Goal: Task Accomplishment & Management: Use online tool/utility

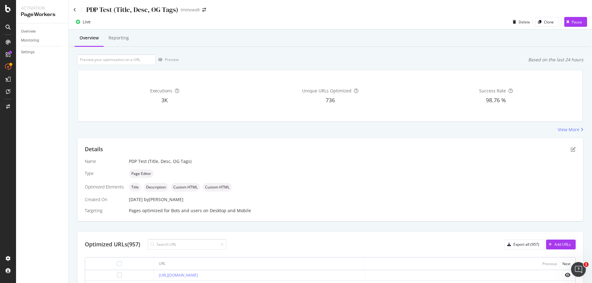
click at [77, 8] on div "PDP Test (Title, Desc, OG Tags)" at bounding box center [125, 10] width 105 height 10
click at [74, 11] on icon at bounding box center [74, 10] width 3 height 4
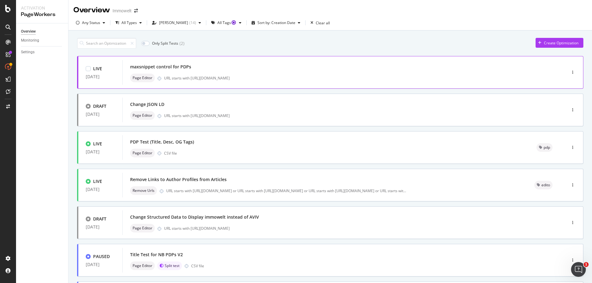
click at [302, 68] on div "maxsnippet control for PDPs" at bounding box center [335, 67] width 410 height 9
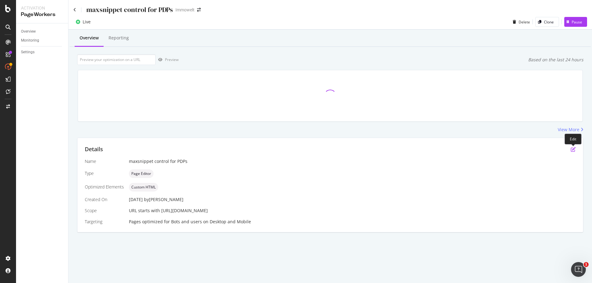
click at [573, 150] on icon "pen-to-square" at bounding box center [573, 149] width 5 height 5
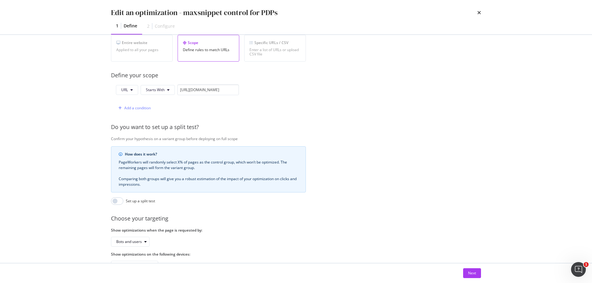
scroll to position [123, 0]
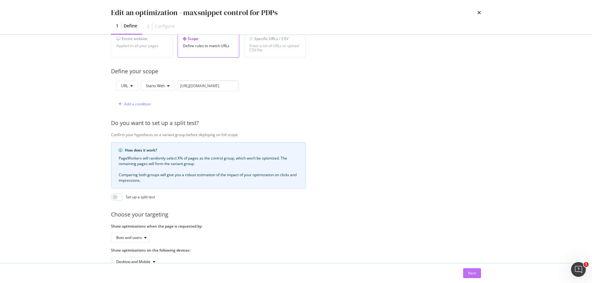
click at [473, 273] on div "Next" at bounding box center [472, 273] width 8 height 5
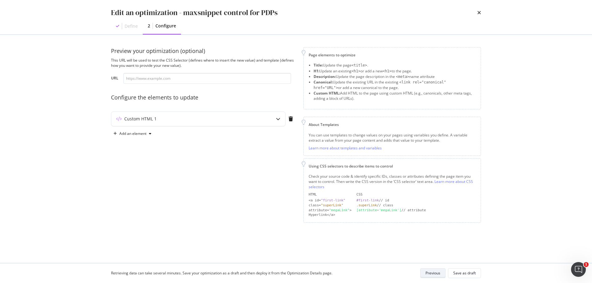
scroll to position [0, 0]
click at [128, 134] on div "Add an element" at bounding box center [132, 134] width 27 height 4
click at [141, 167] on div "Description" at bounding box center [137, 165] width 20 height 5
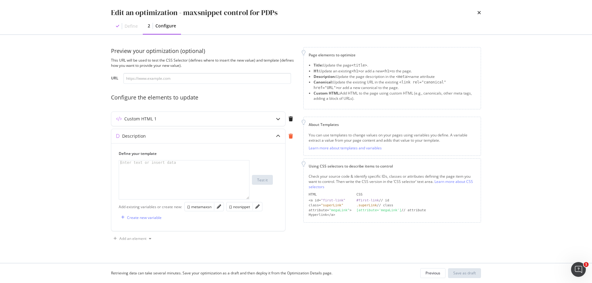
click at [291, 135] on icon "modal" at bounding box center [291, 136] width 4 height 5
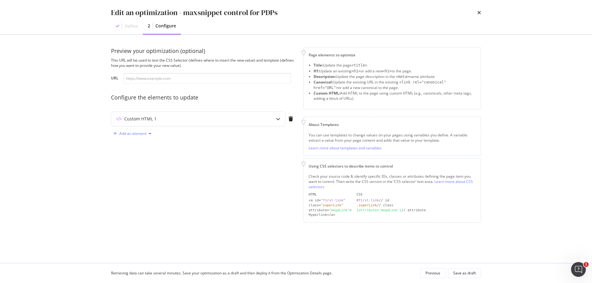
click at [142, 135] on div "Add an element" at bounding box center [132, 134] width 27 height 4
click at [149, 187] on div "Custom HTML" at bounding box center [139, 186] width 24 height 5
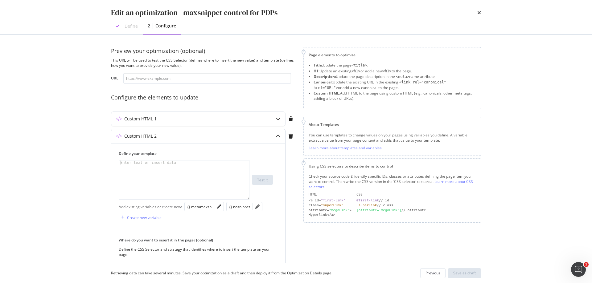
click at [171, 175] on div "modal" at bounding box center [184, 184] width 130 height 47
click at [153, 217] on div "Create new variable" at bounding box center [144, 217] width 35 height 5
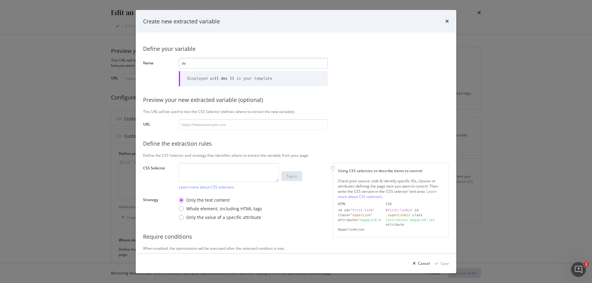
type input "d"
type input "r"
type input "agentdescription"
click at [234, 127] on input "modal" at bounding box center [253, 124] width 149 height 11
paste input "[URL][DOMAIN_NAME]"
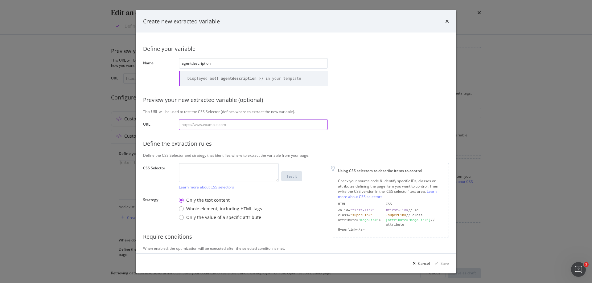
type input "[URL][DOMAIN_NAME]"
click at [242, 168] on textarea "modal" at bounding box center [229, 172] width 100 height 19
click at [234, 175] on textarea "modal" at bounding box center [229, 172] width 100 height 19
paste textarea "#root > div.css-1goi9xp > main > div.css-18xl464.MainColumn > div > section.css…"
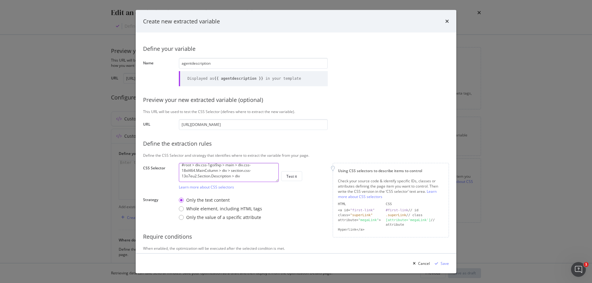
scroll to position [6, 0]
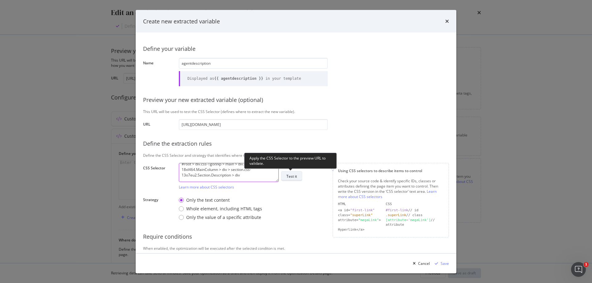
type textarea "#root > div.css-1goi9xp > main > div.css-18xl464.MainColumn > div > section.css…"
click at [290, 175] on div "Test it" at bounding box center [291, 176] width 10 height 5
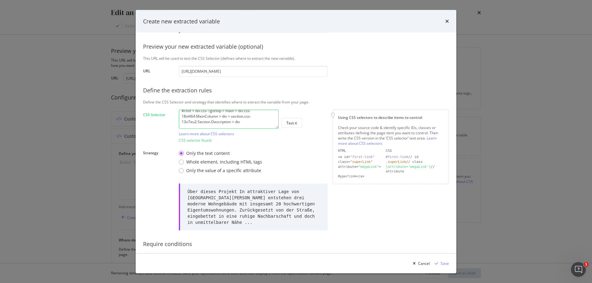
scroll to position [78, 0]
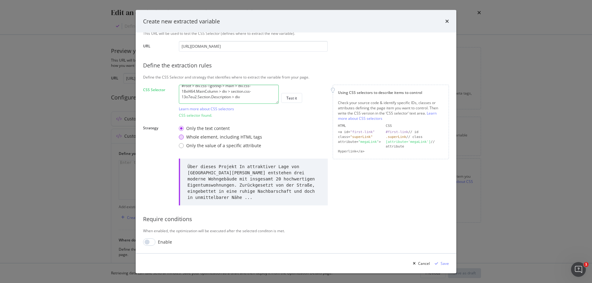
click at [200, 138] on div "Whole element, including HTML tags" at bounding box center [224, 137] width 76 height 6
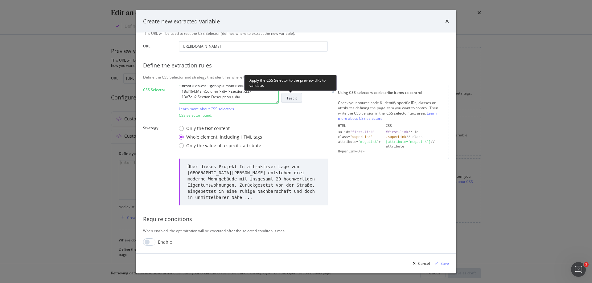
click at [297, 99] on div "Test it" at bounding box center [291, 98] width 10 height 5
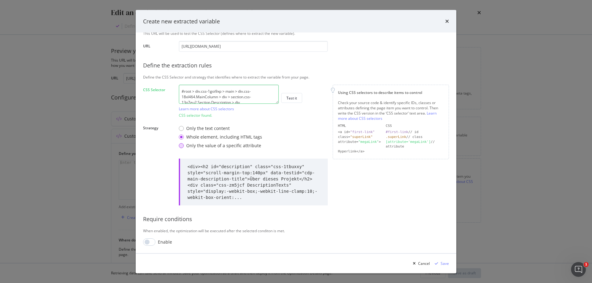
click at [238, 146] on div "Only the value of a specific attribute" at bounding box center [223, 146] width 75 height 6
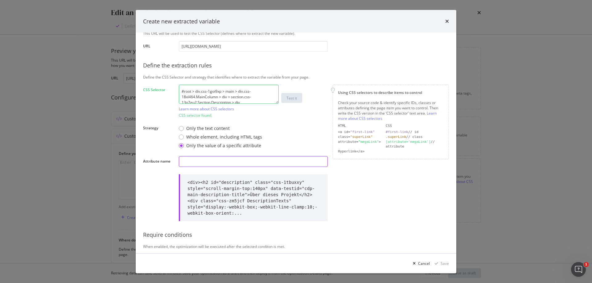
click at [222, 166] on input "modal" at bounding box center [253, 162] width 149 height 11
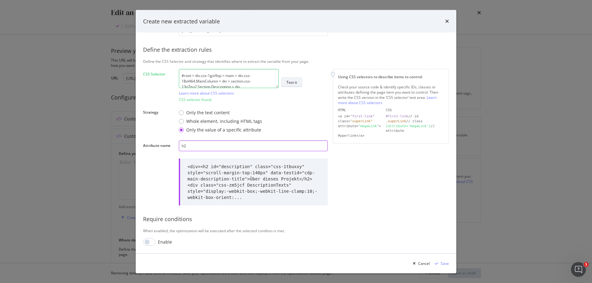
type input "h2"
click at [292, 84] on div "Test it" at bounding box center [291, 82] width 10 height 5
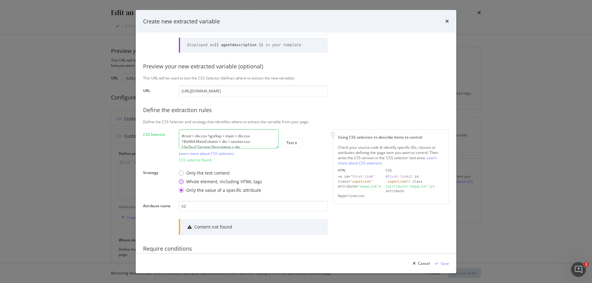
click at [205, 182] on div "Whole element, including HTML tags" at bounding box center [224, 182] width 76 height 6
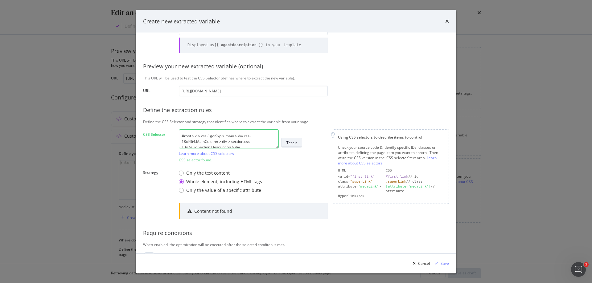
click at [292, 145] on div "Test it" at bounding box center [291, 142] width 10 height 5
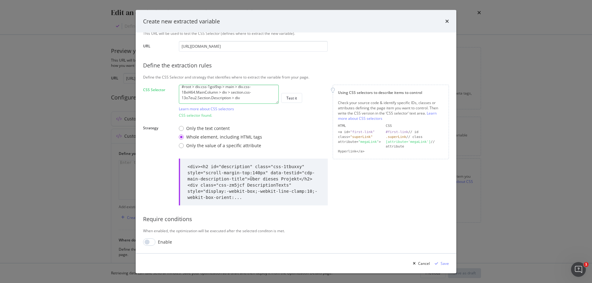
scroll to position [6, 0]
click at [445, 264] on div "Save" at bounding box center [445, 263] width 8 height 5
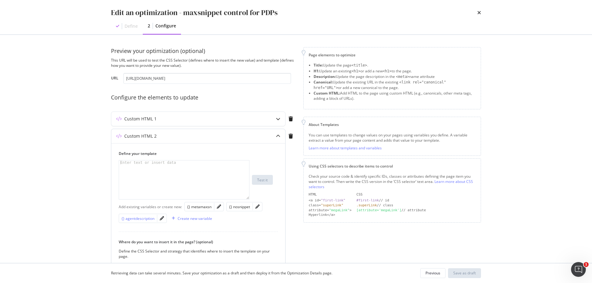
click at [150, 217] on div "{} agentdescription" at bounding box center [137, 218] width 33 height 5
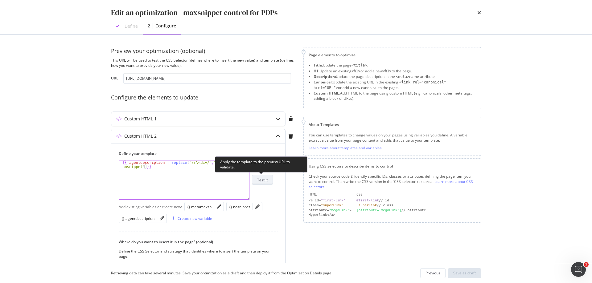
click at [268, 180] on button "Test it" at bounding box center [262, 180] width 21 height 10
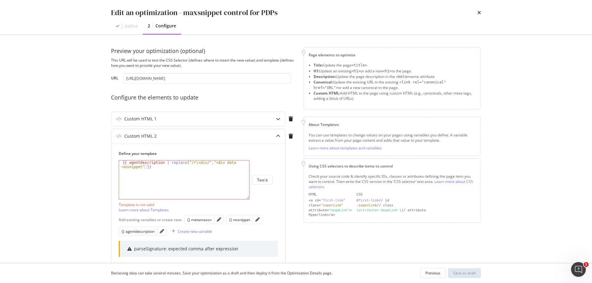
click at [142, 169] on div "{{ agentdescription | replace ( "/r\<div/" , "<div data -nosnippet" }}" at bounding box center [184, 189] width 130 height 56
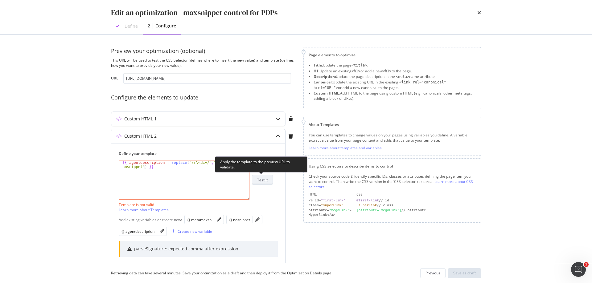
click at [269, 183] on button "Test it" at bounding box center [262, 180] width 21 height 10
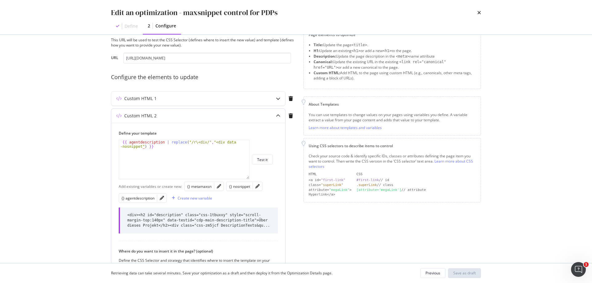
scroll to position [31, 0]
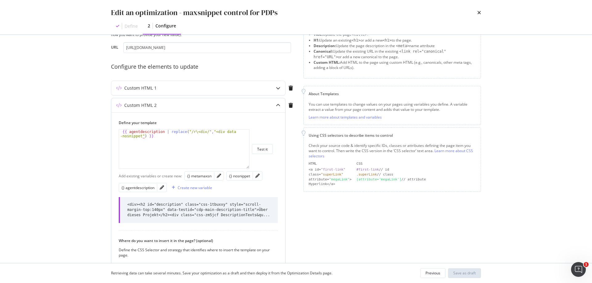
click at [202, 132] on div "{{ agentdescription | replace ( "/r\<div/" , "<div data -nosnippet" ) }}" at bounding box center [184, 158] width 130 height 56
click at [142, 136] on div "{{ agentdescription | replace ( "/r\<div\>\<h2/" , "<div data -nosnippet" ) }}" at bounding box center [184, 158] width 130 height 56
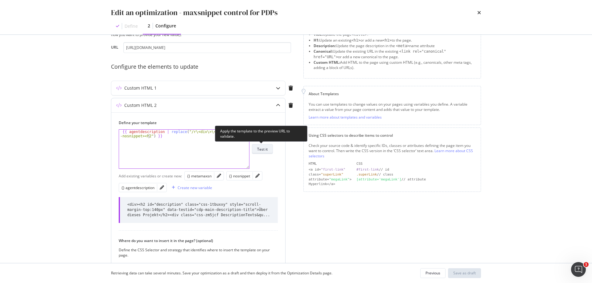
click at [268, 148] on button "Test it" at bounding box center [262, 149] width 21 height 10
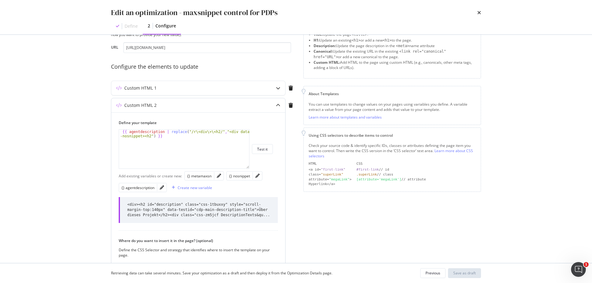
click at [192, 130] on div "{{ agentdescription | replace("/r\<div\>\<h2/","<div data-nosnippet><h2") }} {{…" at bounding box center [184, 149] width 131 height 39
click at [195, 133] on div "{{ agentdescription | replace ( "/r\<div\>\<h2/" , "<div data -nosnippet><h2" )…" at bounding box center [184, 158] width 130 height 56
click at [208, 132] on div "{{ agentdescription | replace ( "<div\>\<h2/" , "<div data -nosnippet><h2" ) }}" at bounding box center [184, 158] width 130 height 56
click at [195, 132] on div "{{ agentdescription | replace ( "<div\>\<h2" , "<div data -nosnippet><h2" ) }}" at bounding box center [184, 158] width 130 height 56
click at [197, 133] on div "{{ agentdescription | replace ( "<div>\<h2" , "<div data -nosnippet><h2" ) }}" at bounding box center [184, 158] width 130 height 56
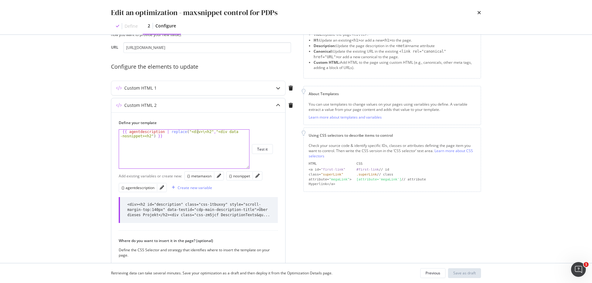
type textarea "{{ agentdescription | replace("<div><h2","<div data-nosnippet><h2") }}"
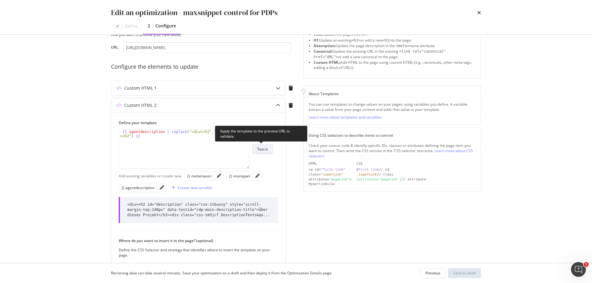
click at [269, 150] on button "Test it" at bounding box center [262, 149] width 21 height 10
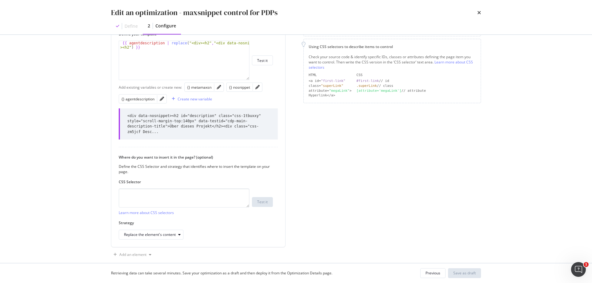
scroll to position [123, 0]
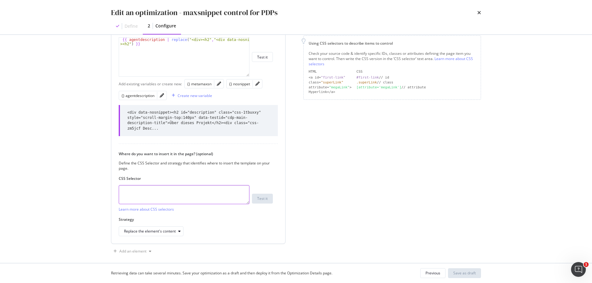
click at [219, 188] on textarea "modal" at bounding box center [184, 194] width 131 height 19
click at [163, 96] on icon "pencil" at bounding box center [162, 95] width 4 height 4
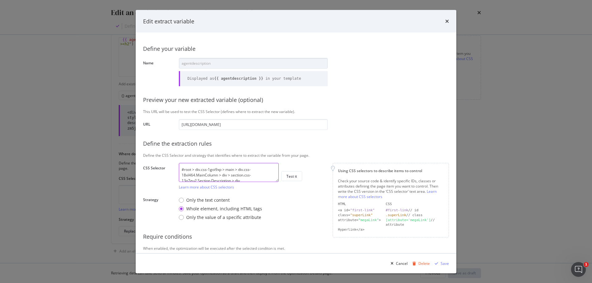
click at [252, 179] on textarea "#root > div.css-1goi9xp > main > div.css-18xl464.MainColumn > div > section.css…" at bounding box center [229, 172] width 100 height 19
click at [448, 23] on icon "times" at bounding box center [447, 21] width 4 height 5
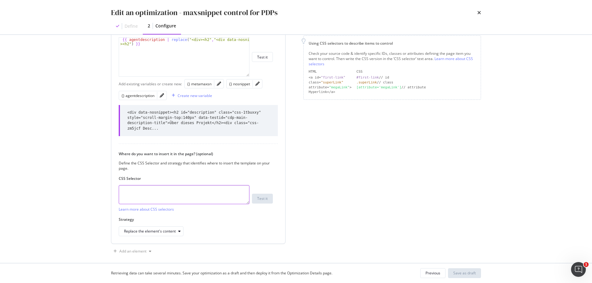
click at [175, 185] on textarea "modal" at bounding box center [184, 194] width 131 height 19
paste textarea "#root > div.css-1goi9xp > main > div.css-18xl464.MainColumn > div > section.css…"
type textarea "#root > div.css-1goi9xp > main > div.css-18xl464.MainColumn > div > section.css…"
click at [175, 230] on div "Replace the element's content" at bounding box center [150, 232] width 52 height 4
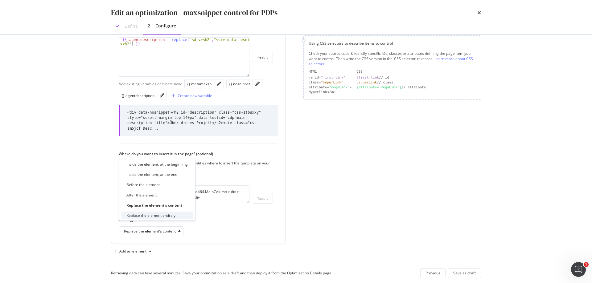
click at [179, 217] on div "Replace the element entirely" at bounding box center [156, 216] width 71 height 8
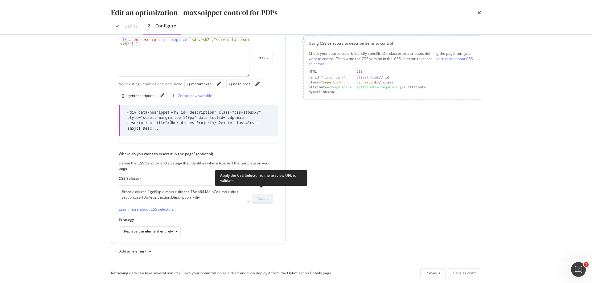
click at [267, 196] on div "Test it" at bounding box center [262, 198] width 10 height 5
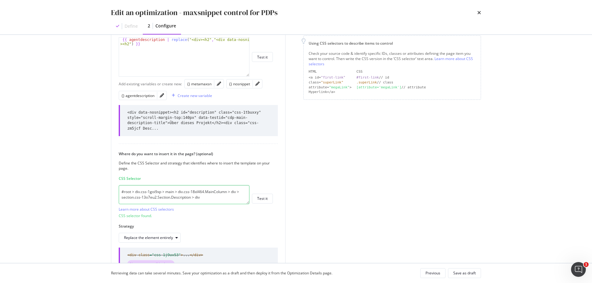
scroll to position [154, 0]
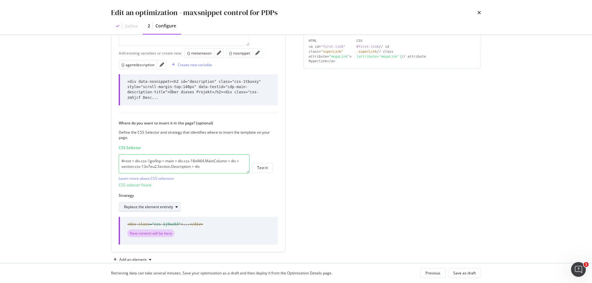
click at [175, 205] on icon "modal" at bounding box center [176, 207] width 2 height 4
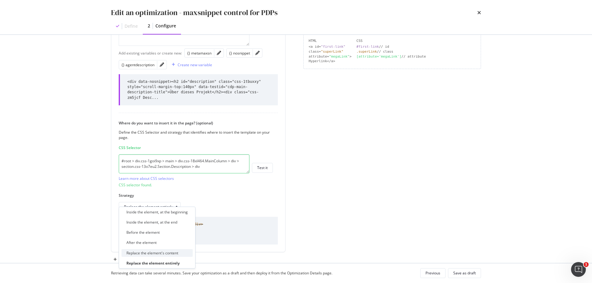
click at [169, 253] on div "Replace the element's content" at bounding box center [152, 253] width 52 height 5
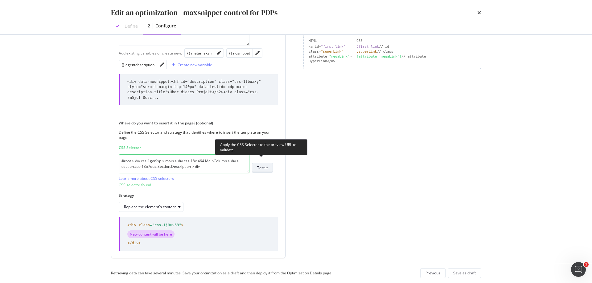
click at [266, 165] on div "Test it" at bounding box center [262, 167] width 10 height 5
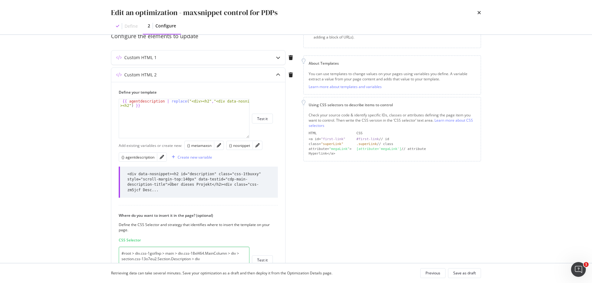
scroll to position [169, 0]
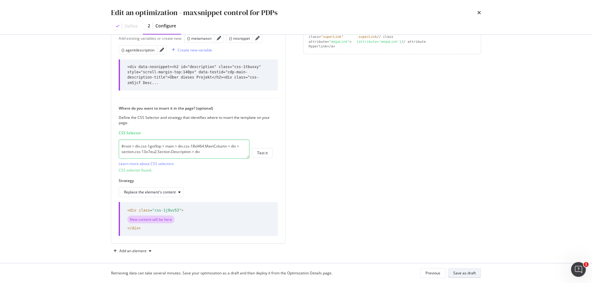
click at [467, 273] on div "Save as draft" at bounding box center [464, 273] width 23 height 5
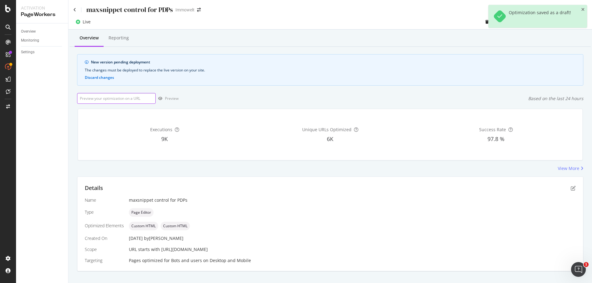
click at [131, 96] on input "url" at bounding box center [116, 98] width 79 height 11
paste input "[URL][DOMAIN_NAME]"
type input "[URL][DOMAIN_NAME]"
click at [173, 100] on div "Preview" at bounding box center [172, 98] width 14 height 5
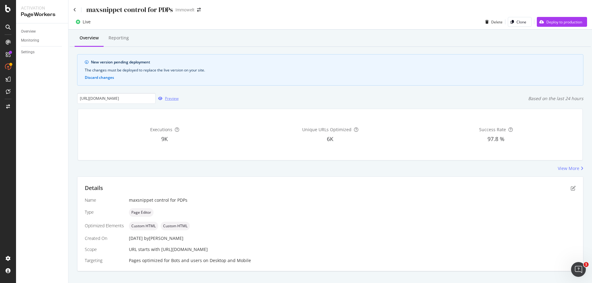
scroll to position [0, 0]
click at [571, 188] on icon "pen-to-square" at bounding box center [573, 188] width 5 height 5
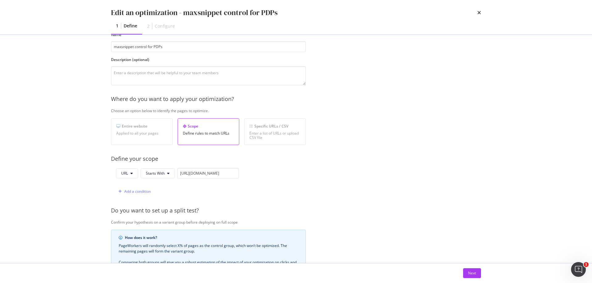
scroll to position [62, 0]
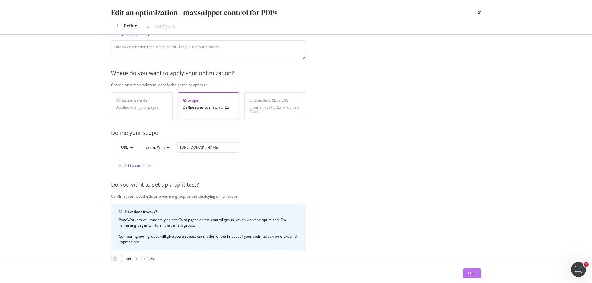
click at [471, 270] on div "Next" at bounding box center [472, 273] width 8 height 9
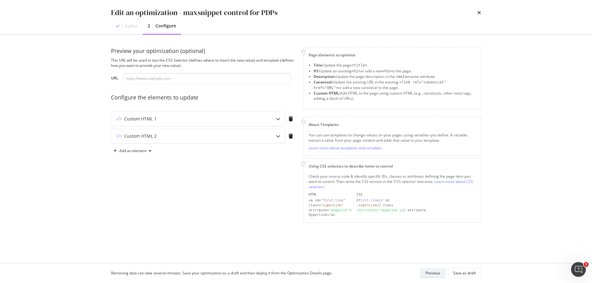
scroll to position [0, 0]
click at [250, 138] on div "Custom HTML 2" at bounding box center [186, 136] width 150 height 6
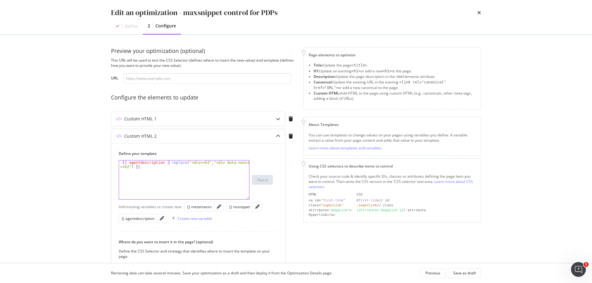
click at [169, 163] on div "{{ agentdescription | replace ( "<div><h2" , "<div data-nosnippet ><h2" ) }}" at bounding box center [184, 189] width 130 height 56
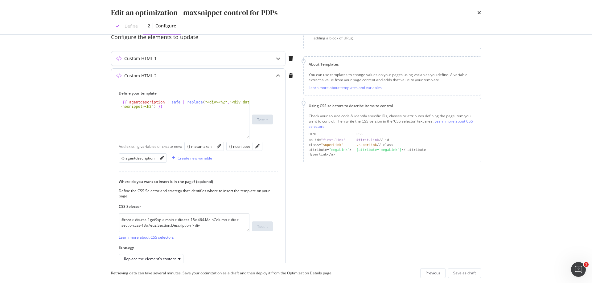
scroll to position [62, 0]
click at [176, 103] on div "{{ agentdescription | safe | replace ( "<div><h2" , "<div data -nosnippet><h2" …" at bounding box center [184, 127] width 130 height 56
type textarea "{{ agentdescription | safe replace("<div><h2","<div data-nosnippet><h2") }}"
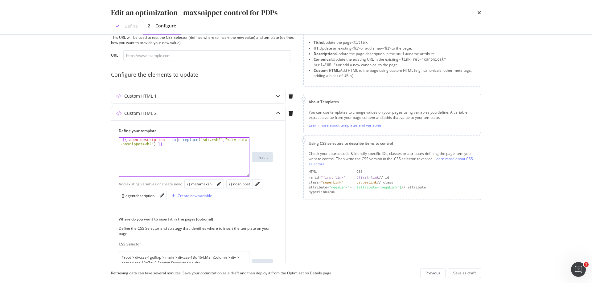
scroll to position [0, 0]
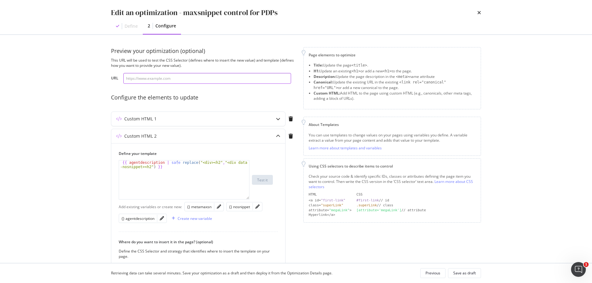
click at [164, 79] on input "modal" at bounding box center [207, 78] width 168 height 11
paste input "[URL][DOMAIN_NAME]"
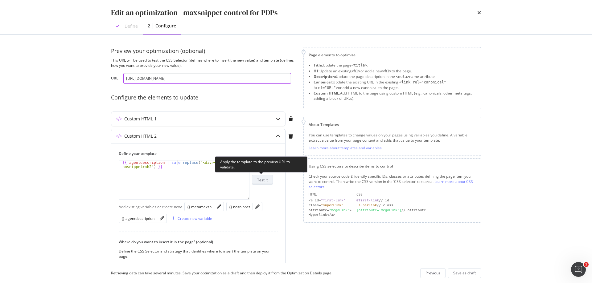
type input "[URL][DOMAIN_NAME]"
click at [265, 179] on div "Test it" at bounding box center [262, 180] width 10 height 5
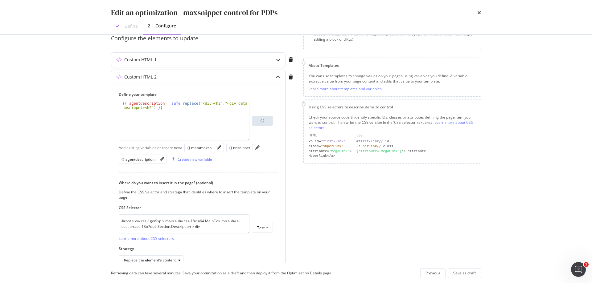
scroll to position [62, 0]
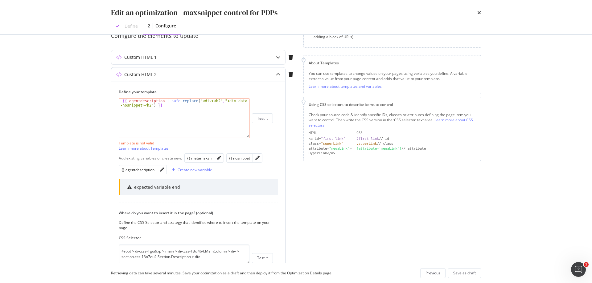
drag, startPoint x: 175, startPoint y: 104, endPoint x: 179, endPoint y: 103, distance: 3.1
click at [175, 104] on div "{{ agentdescription | safe replace ( "<div><h2" , "<div data -nosnippet><h2" ) …" at bounding box center [184, 127] width 130 height 56
click at [177, 101] on div "{{ agentdescription | safe replace ( "<div><h2" , "<div data -nosnippet><h2" ) …" at bounding box center [184, 127] width 130 height 56
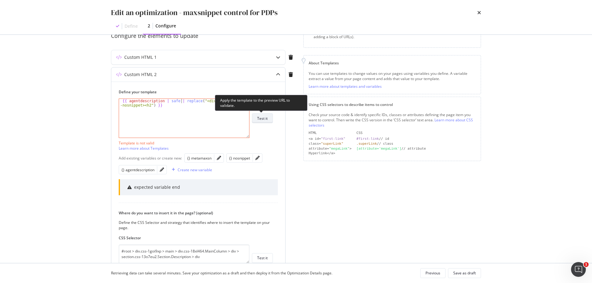
type textarea "{{ agentdescription | safe | replace("<div><h2","<div data-nosnippet><h2") }}"
click at [263, 118] on div "Test it" at bounding box center [262, 118] width 10 height 5
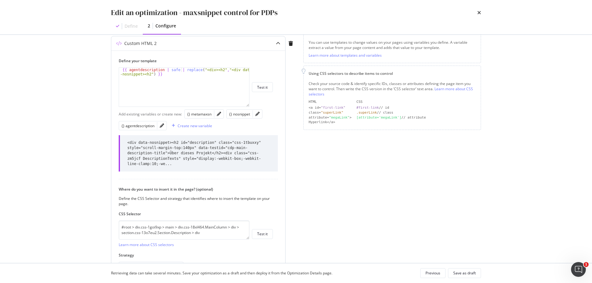
scroll to position [134, 0]
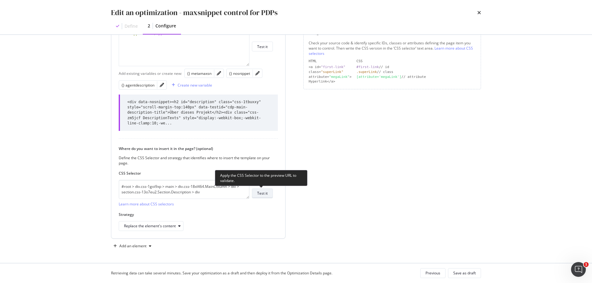
click at [265, 193] on div "Test it" at bounding box center [262, 193] width 10 height 5
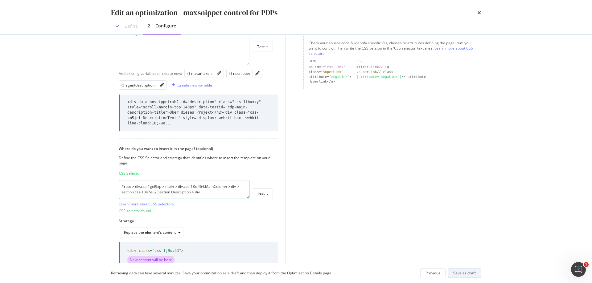
click at [471, 272] on div "Save as draft" at bounding box center [464, 273] width 23 height 5
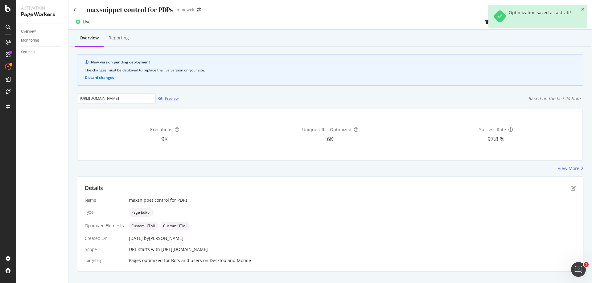
click at [172, 98] on div "Preview" at bounding box center [172, 98] width 14 height 5
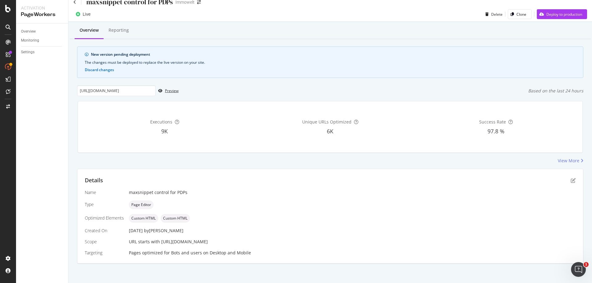
scroll to position [10, 0]
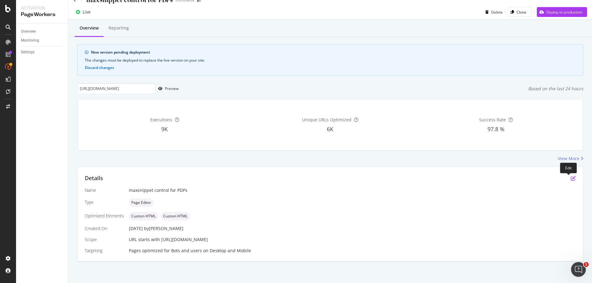
click at [571, 178] on icon "pen-to-square" at bounding box center [573, 178] width 5 height 5
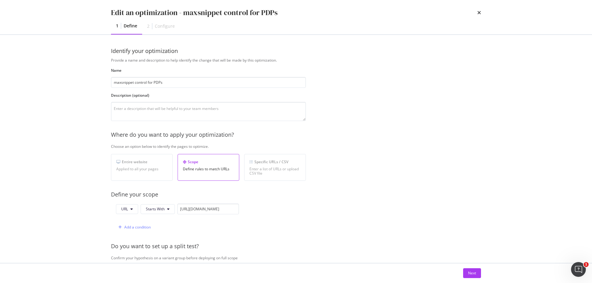
scroll to position [144, 0]
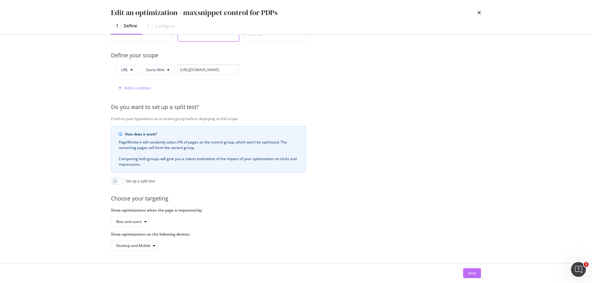
click at [475, 274] on div "Next" at bounding box center [472, 273] width 8 height 5
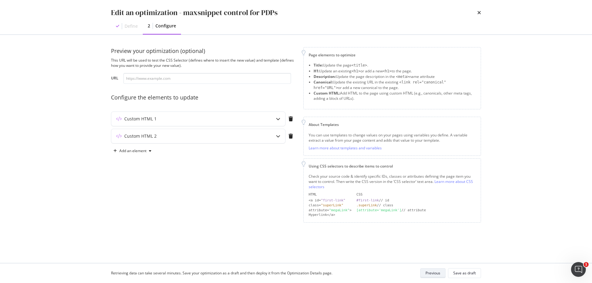
scroll to position [0, 0]
click at [225, 132] on div "Custom HTML 2" at bounding box center [198, 136] width 174 height 14
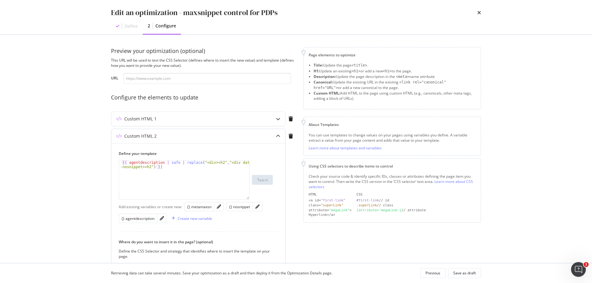
click at [121, 164] on div "{{ agentdescription | safe | replace ( "<div><h2" , "<div data -nosnippet><h2" …" at bounding box center [184, 189] width 130 height 56
type textarea "{{ agentdescription | safe | replace("<div><h2","<div data-nosnippet><h2") }}"
click at [193, 82] on input "modal" at bounding box center [207, 78] width 168 height 11
paste input "[URL][DOMAIN_NAME]"
type input "[URL][DOMAIN_NAME]"
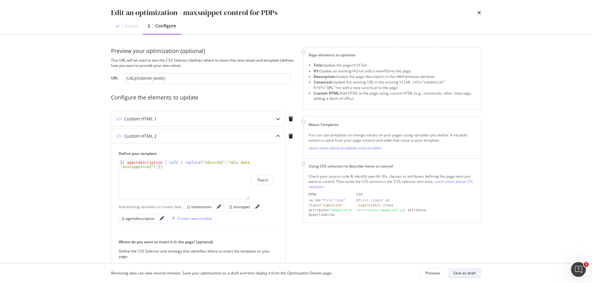
click at [466, 272] on div "Save as draft" at bounding box center [464, 273] width 23 height 5
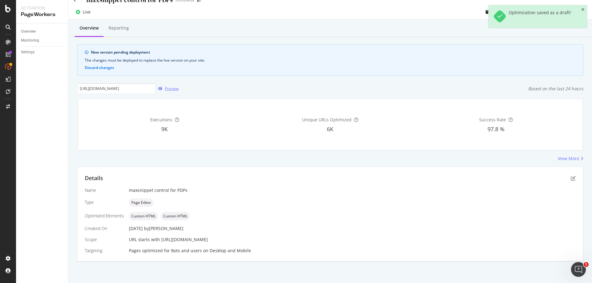
click at [169, 90] on div "Preview" at bounding box center [172, 88] width 14 height 5
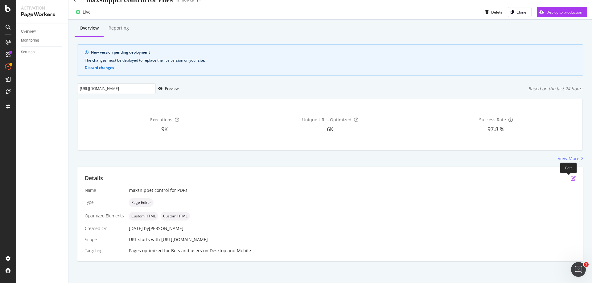
click at [571, 178] on icon "pen-to-square" at bounding box center [573, 178] width 5 height 5
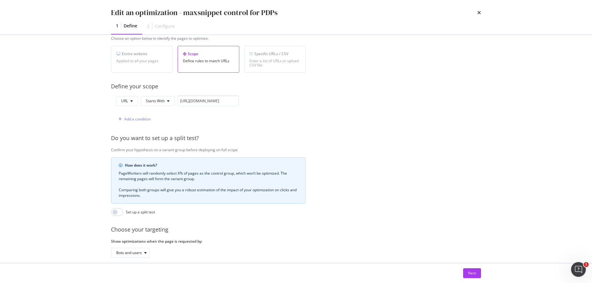
scroll to position [123, 0]
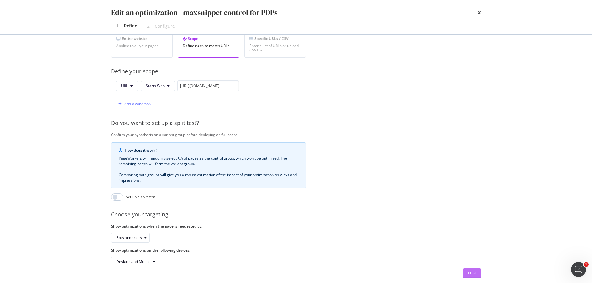
click at [476, 270] on div "Next" at bounding box center [472, 273] width 8 height 9
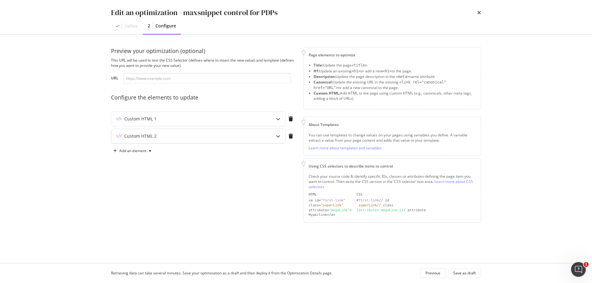
click at [148, 136] on div "Custom HTML 2" at bounding box center [140, 136] width 32 height 6
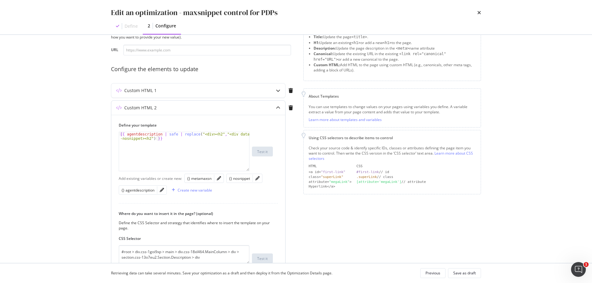
scroll to position [62, 0]
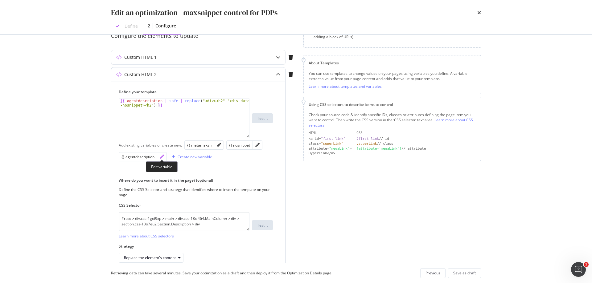
click at [161, 157] on icon "pencil" at bounding box center [162, 157] width 4 height 4
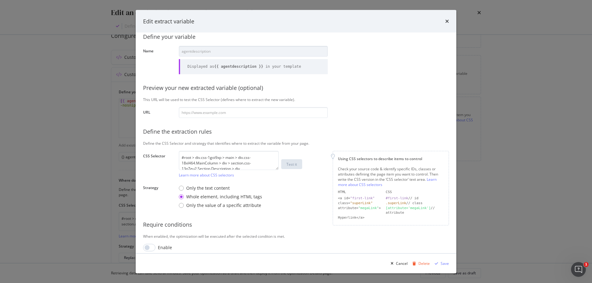
scroll to position [17, 0]
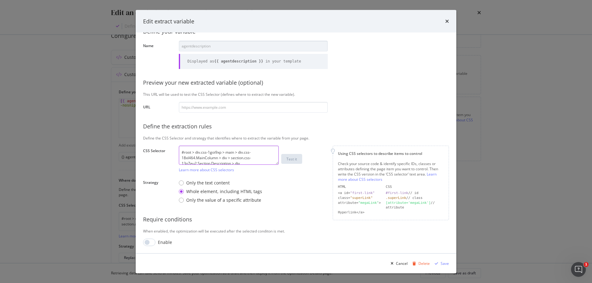
click at [262, 155] on textarea "#root > div.css-1goi9xp > main > div.css-18xl464.MainColumn > div > section.css…" at bounding box center [229, 155] width 100 height 19
paste textarea "> div > div.css-zm5jcf.DescriptionTexts"
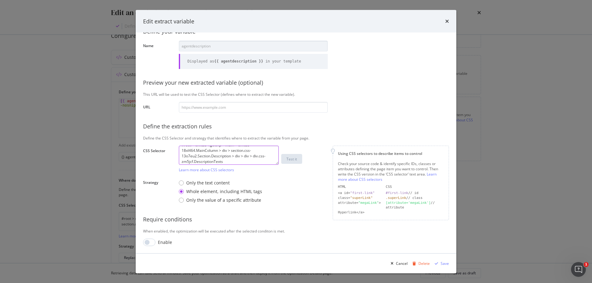
type textarea "#root > div.css-1goi9xp > main > div.css-18xl464.MainColumn > div > section.css…"
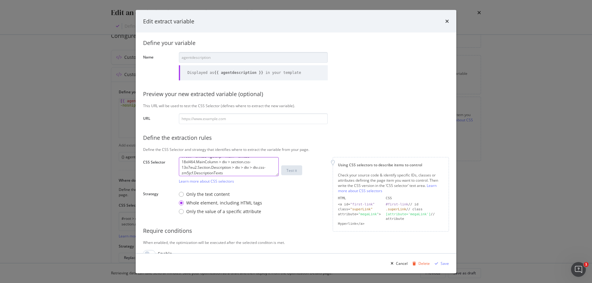
scroll to position [0, 0]
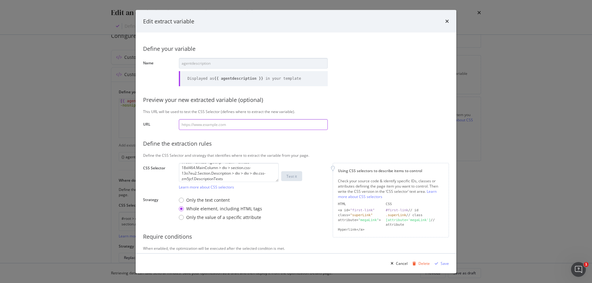
click at [224, 126] on input "modal" at bounding box center [253, 124] width 149 height 11
paste input "[URL][DOMAIN_NAME]"
type input "[URL][DOMAIN_NAME]"
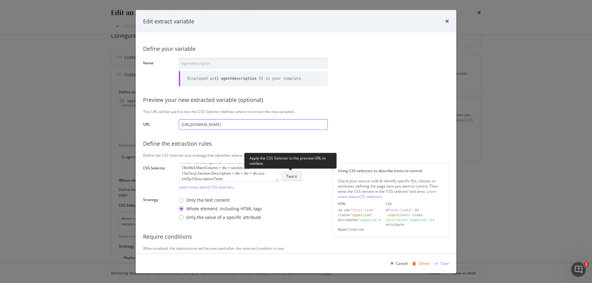
type input "[URL][DOMAIN_NAME]"
click at [296, 178] on div "Test it" at bounding box center [291, 176] width 10 height 5
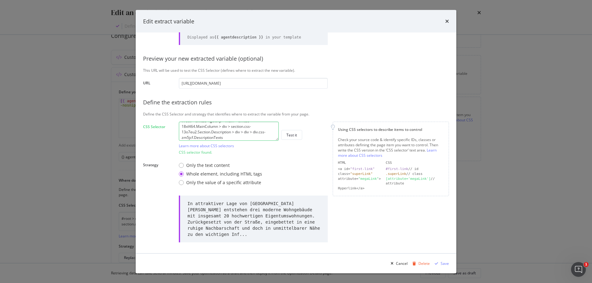
scroll to position [11, 0]
drag, startPoint x: 232, startPoint y: 138, endPoint x: 195, endPoint y: 139, distance: 37.3
click at [195, 139] on textarea "#root > div.css-1goi9xp > main > div.css-18xl464.MainColumn > div > section.css…" at bounding box center [229, 131] width 100 height 19
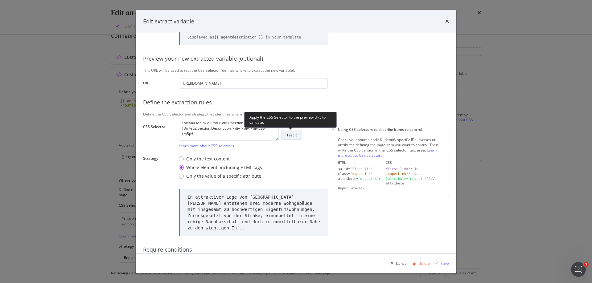
click at [287, 134] on button "Test it" at bounding box center [291, 135] width 21 height 10
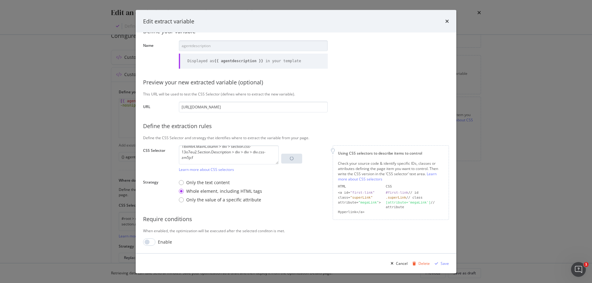
scroll to position [41, 0]
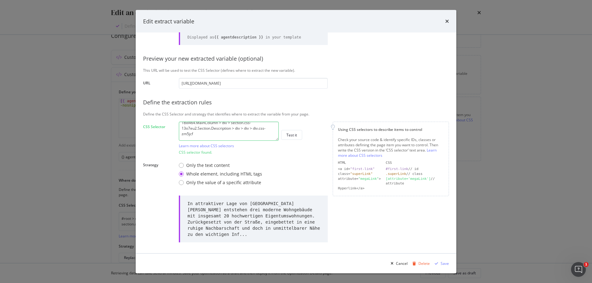
drag, startPoint x: 220, startPoint y: 135, endPoint x: 231, endPoint y: 130, distance: 12.7
click at [231, 130] on textarea "#root > div.css-1goi9xp > main > div.css-18xl464.MainColumn > div > section.css…" at bounding box center [229, 131] width 100 height 19
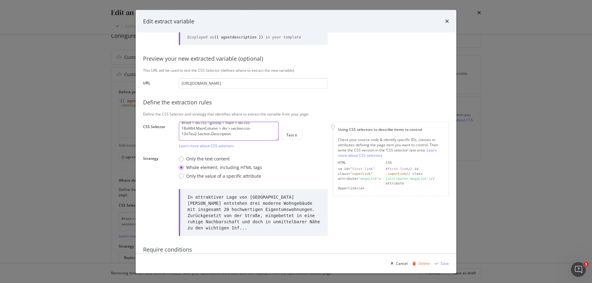
scroll to position [6, 0]
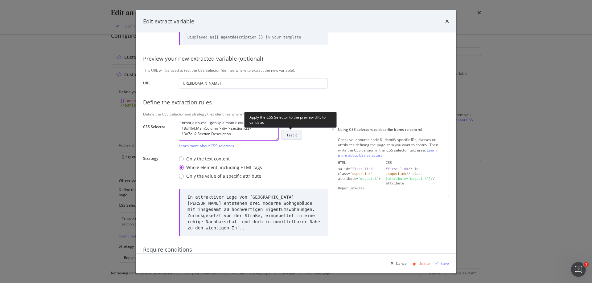
type textarea "#root > div.css-1goi9xp > main > div.css-18xl464.MainColumn > div > section.css…"
click at [285, 135] on button "Test it" at bounding box center [291, 135] width 21 height 10
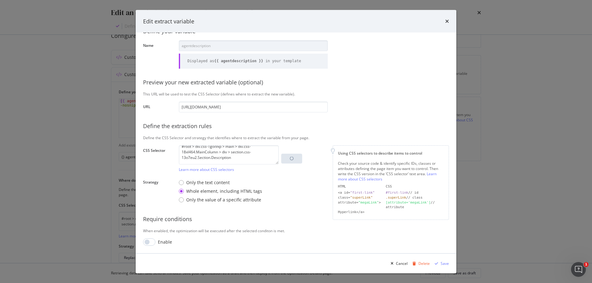
scroll to position [41, 0]
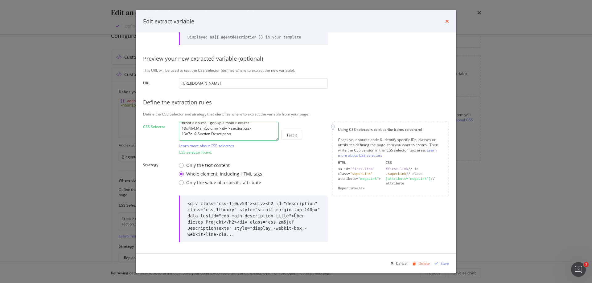
click at [446, 20] on icon "times" at bounding box center [447, 21] width 4 height 5
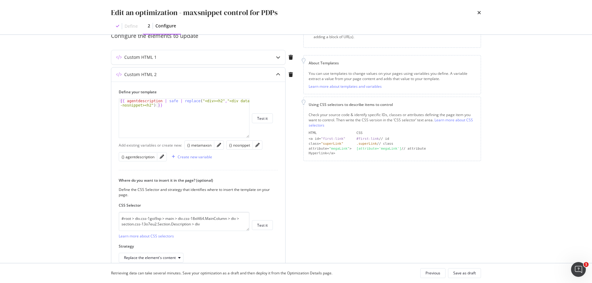
click at [207, 102] on div "{{ agentdescription | safe | replace ( "<div><h2" , "<div data -nosnippet><h2" …" at bounding box center [184, 127] width 130 height 56
paste textarea "css-zm5jcf"
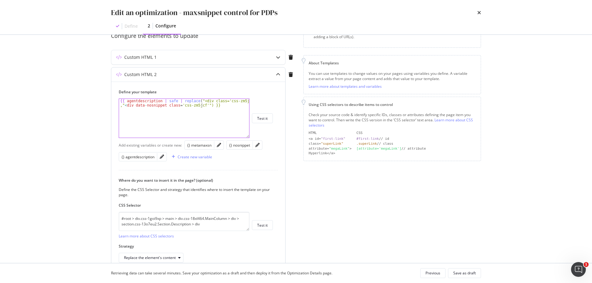
scroll to position [0, 17]
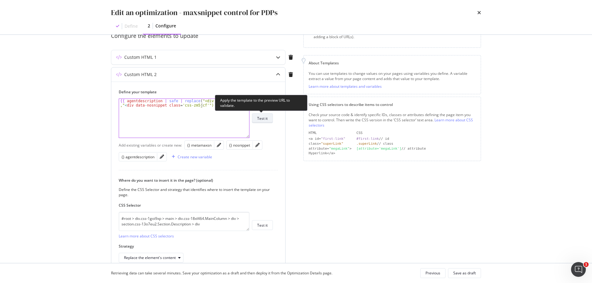
click at [265, 120] on div "Test it" at bounding box center [262, 118] width 10 height 5
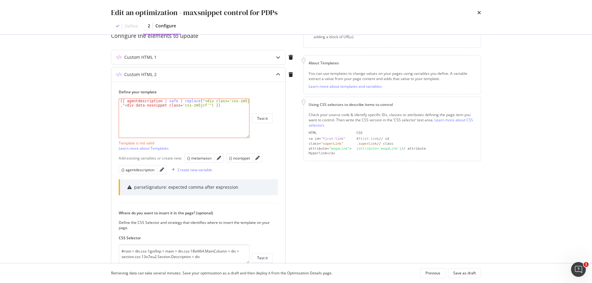
click at [222, 101] on div "{{ agentdescription | safe | replace ( "<div class='css-zm5jcf' ," < div data -…" at bounding box center [184, 127] width 130 height 56
click at [122, 107] on div "{{ agentdescription | safe | replace ( "<div class='css-zm5jcf' ," < div data -…" at bounding box center [184, 127] width 130 height 56
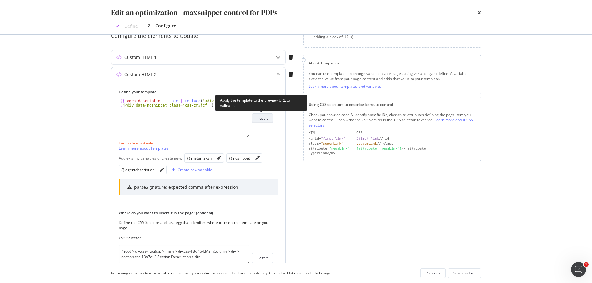
click at [269, 120] on button "Test it" at bounding box center [262, 118] width 21 height 10
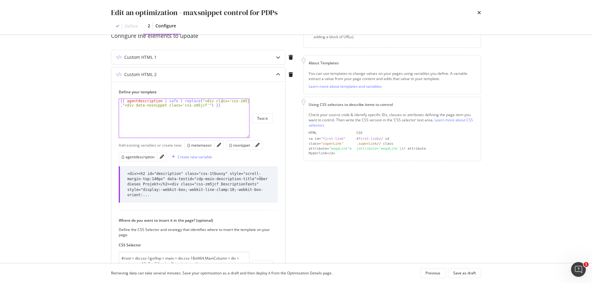
click at [222, 101] on div "{{ agentdescription | safe | replace ( "<div class='css-zm5jcf'" , "<div data-n…" at bounding box center [184, 127] width 130 height 56
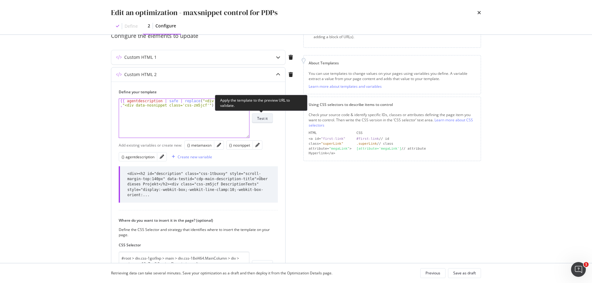
click at [270, 114] on button "Test it" at bounding box center [262, 118] width 21 height 10
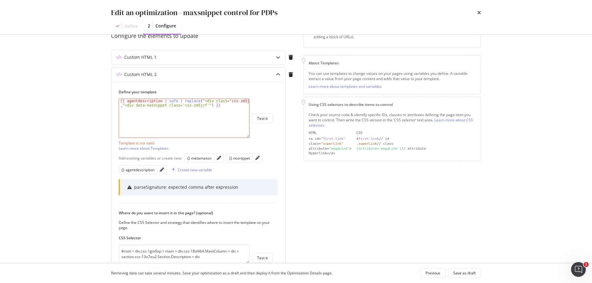
click at [196, 101] on div "{{ agentdescription | safe | replace ( "<div class=" css - zm5jcf "" , "<div da…" at bounding box center [184, 127] width 130 height 56
click at [247, 101] on div "{{ agentdescription | safe | replace ( '<div class="css-zm5jcf"" ,"<div data-no…" at bounding box center [184, 127] width 130 height 56
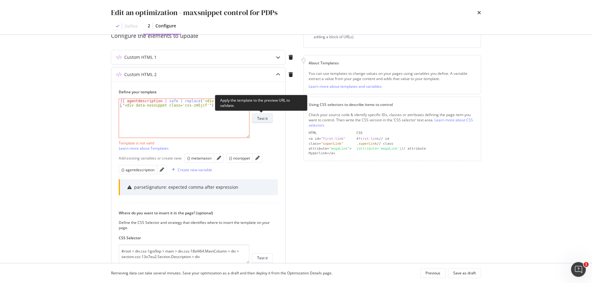
click at [268, 118] on button "Test it" at bounding box center [262, 118] width 21 height 10
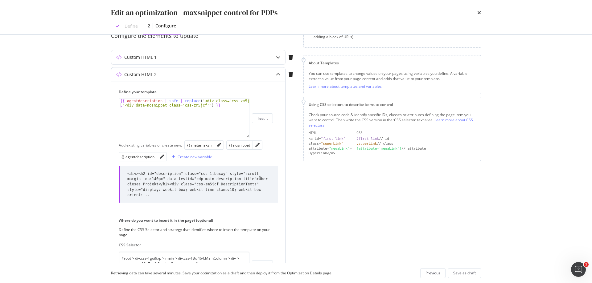
click at [179, 105] on div "{{ agentdescription | safe | replace ( '<div class="css-zm5jcf"' , "<div data-n…" at bounding box center [184, 127] width 130 height 56
click at [125, 105] on div "{{ agentdescription | safe | replace ( '<div class="css-zm5jcf"' , "<div data-n…" at bounding box center [184, 127] width 130 height 56
click at [204, 106] on div "{{ agentdescription | safe | replace ( '<div class="css-zm5jcf"' , '<div data-n…" at bounding box center [184, 127] width 130 height 56
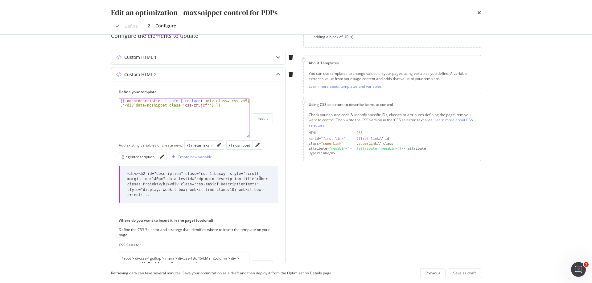
click at [181, 106] on div "{{ agentdescription | safe | replace ( '<div class="css-zm5jcf"' , '<div data-n…" at bounding box center [184, 127] width 130 height 56
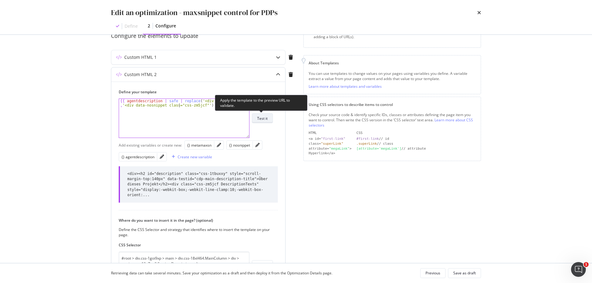
click at [266, 117] on div "Test it" at bounding box center [262, 118] width 10 height 5
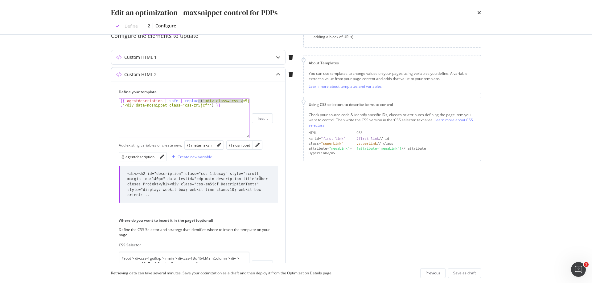
drag, startPoint x: 198, startPoint y: 102, endPoint x: 242, endPoint y: 101, distance: 44.7
click at [242, 101] on div "{{ agentdescription | safe | replace ( '<div class="css-zm5jcf"' , '<div data-n…" at bounding box center [184, 127] width 130 height 56
click at [230, 102] on div "{{ agentdescription | safe | replace ( "DescriptionTexts" , "" ) }}" at bounding box center [184, 122] width 130 height 47
click at [237, 101] on div "{{ agentdescription | safe | replace ( "DescriptionTexts" , "" ) }}" at bounding box center [184, 122] width 130 height 47
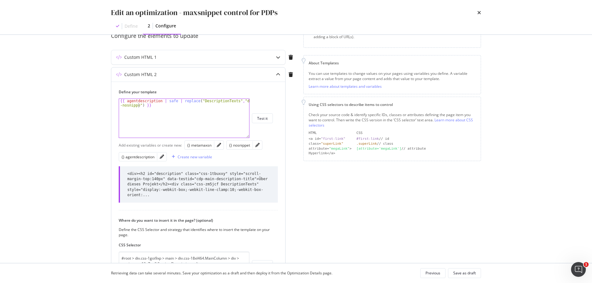
scroll to position [0, 12]
paste textarea "DescriptionTexts"
type textarea "{{ agentdescription | safe | replace("DescriptionTexts","data-nosnippet Descrip…"
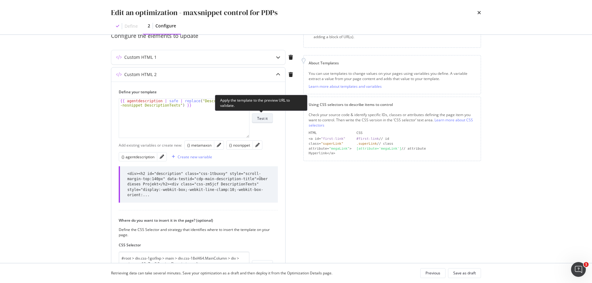
click at [267, 117] on div "Test it" at bounding box center [262, 118] width 10 height 5
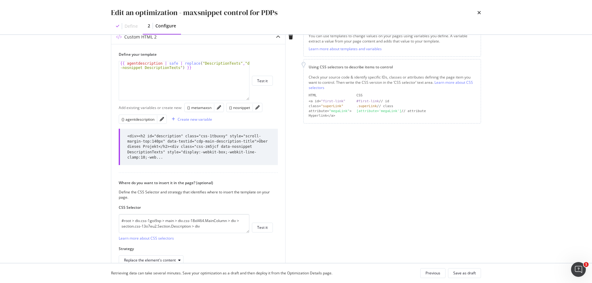
scroll to position [128, 0]
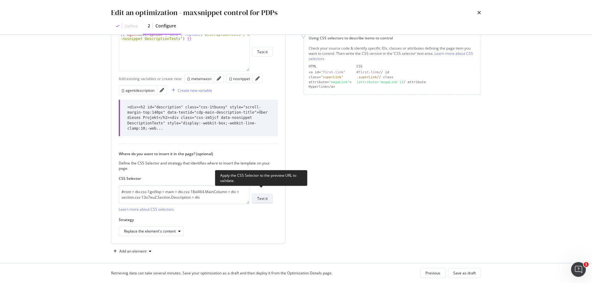
click at [268, 194] on button "Test it" at bounding box center [262, 199] width 21 height 10
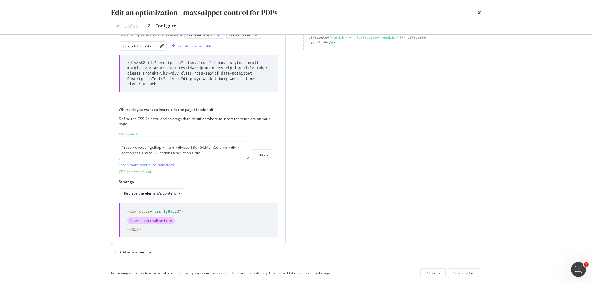
scroll to position [174, 0]
click at [465, 274] on div "Save as draft" at bounding box center [464, 273] width 23 height 5
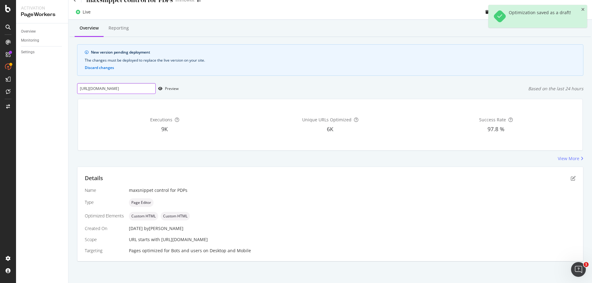
click at [141, 90] on input "[URL][DOMAIN_NAME]" at bounding box center [116, 88] width 79 height 11
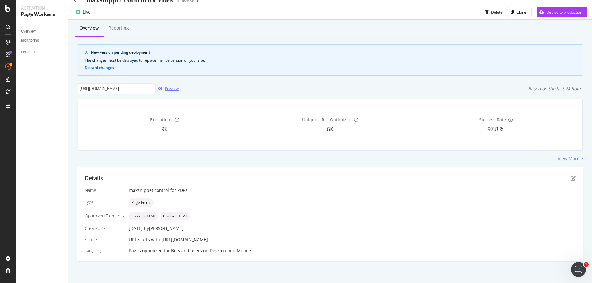
click at [170, 88] on div "Preview" at bounding box center [172, 88] width 14 height 5
click at [571, 178] on icon "pen-to-square" at bounding box center [573, 178] width 5 height 5
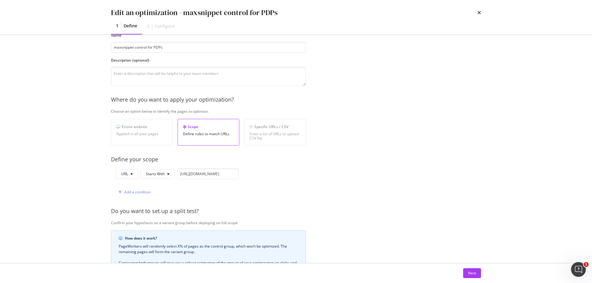
scroll to position [93, 0]
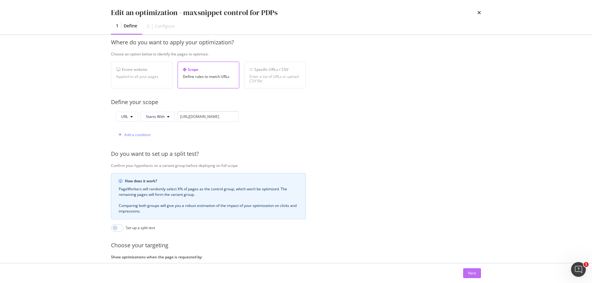
click at [478, 276] on button "Next" at bounding box center [472, 274] width 18 height 10
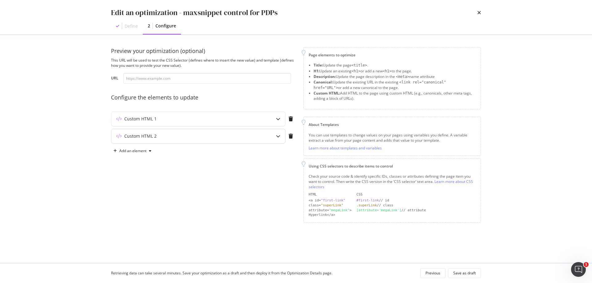
click at [195, 134] on div "Custom HTML 2" at bounding box center [186, 136] width 150 height 6
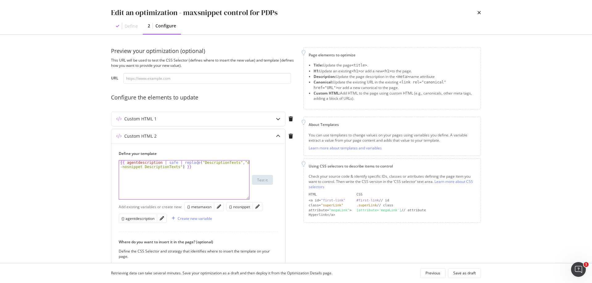
click at [198, 162] on div "{{ agentdescription | safe | replace ( "DescriptionTexts" , "data -nosnippet De…" at bounding box center [184, 189] width 130 height 56
click at [198, 163] on div "{{ agentdescription | safe | replace ( "div class" , "data -nosnippet Descripti…" at bounding box center [184, 189] width 130 height 56
click at [235, 163] on div "{{ agentdescription | safe | replace ( "</h2><div class" , "data -nosnippet Des…" at bounding box center [184, 189] width 130 height 56
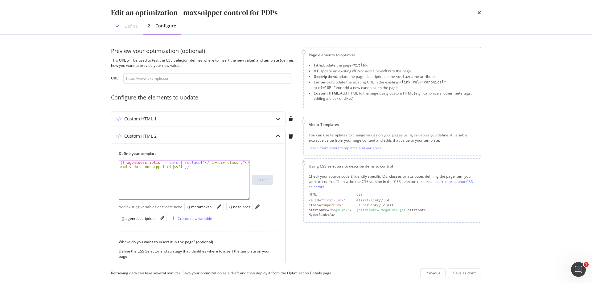
scroll to position [0, 14]
type textarea "{{ agentdescription | safe | replace("</h2><div class","</h2><div data-nosnippe…"
click at [191, 83] on input "modal" at bounding box center [207, 78] width 168 height 11
paste input "[URL][DOMAIN_NAME]"
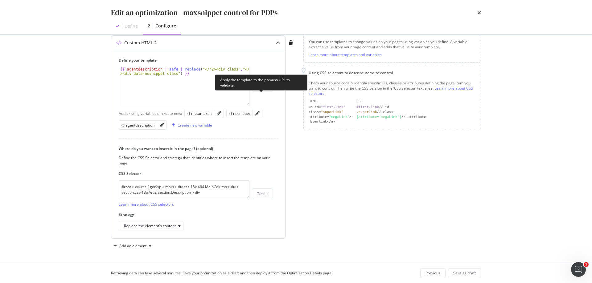
scroll to position [94, 0]
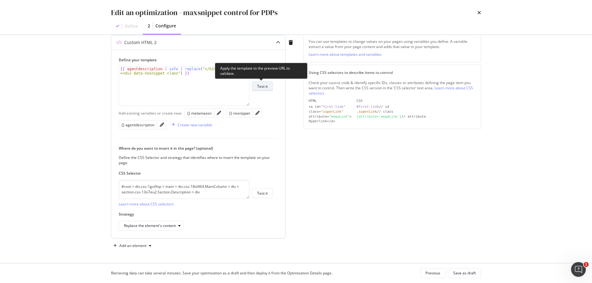
type input "[URL][DOMAIN_NAME]"
click at [266, 89] on div "Test it" at bounding box center [262, 86] width 10 height 5
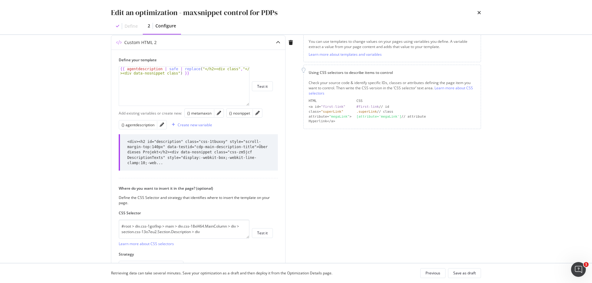
scroll to position [128, 0]
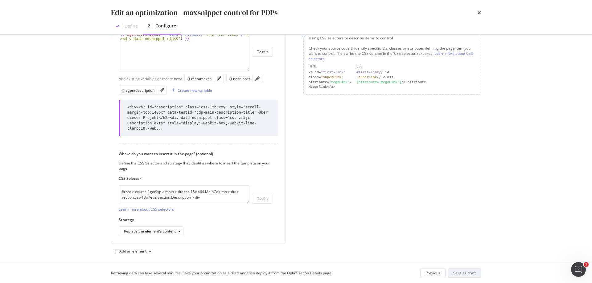
click at [458, 276] on div "Save as draft" at bounding box center [464, 273] width 23 height 5
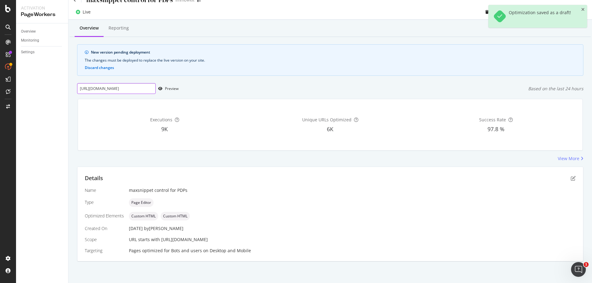
click at [129, 88] on input "[URL][DOMAIN_NAME]" at bounding box center [116, 88] width 79 height 11
paste input "xj9"
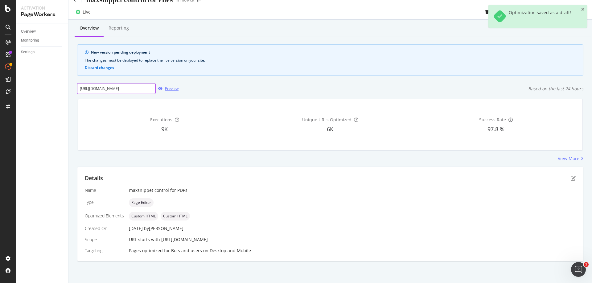
type input "[URL][DOMAIN_NAME]"
click at [169, 87] on div "Preview" at bounding box center [172, 88] width 14 height 5
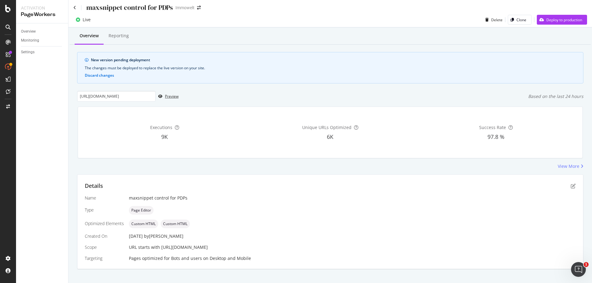
scroll to position [0, 0]
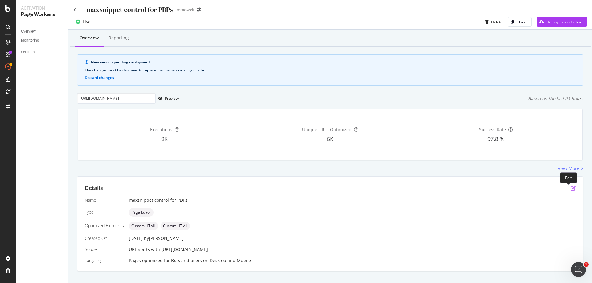
click at [571, 189] on icon "pen-to-square" at bounding box center [573, 188] width 5 height 5
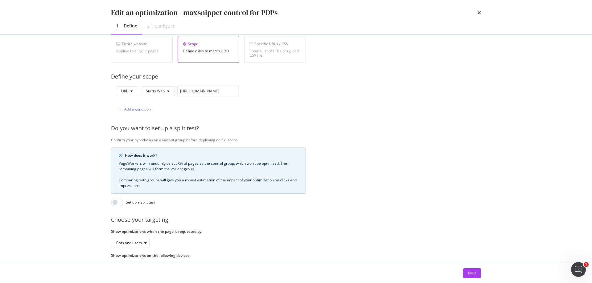
scroll to position [144, 0]
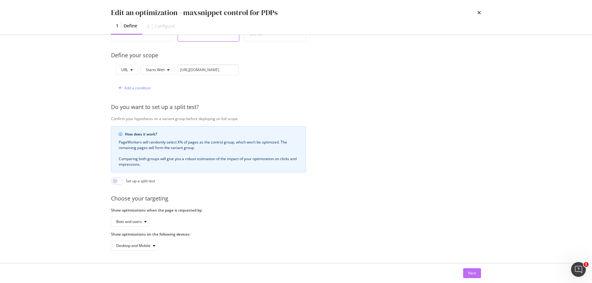
click at [472, 272] on div "Next" at bounding box center [472, 273] width 8 height 5
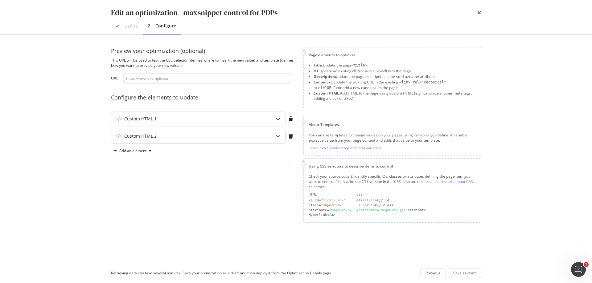
click at [220, 138] on div "Custom HTML 2" at bounding box center [186, 136] width 150 height 6
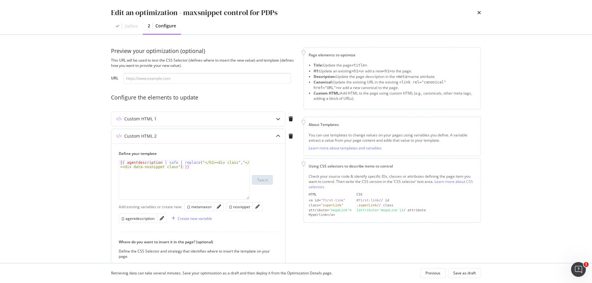
click at [168, 163] on div "{{ agentdescription | safe | replace ( "</h2><div class" , "</h2 ><div data-nos…" at bounding box center [184, 189] width 130 height 56
type textarea "{{ agentdescription | replace("</h2><div class","</h2><div data-nosnippet class…"
click at [466, 274] on div "Save as draft" at bounding box center [464, 273] width 23 height 5
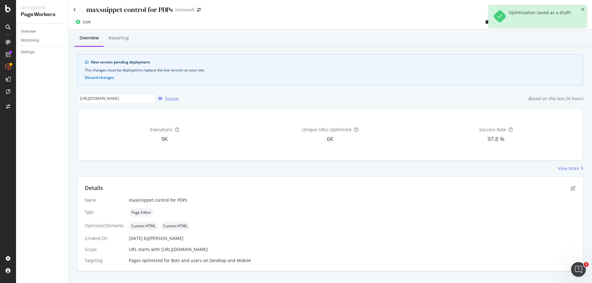
click at [169, 99] on div "Preview" at bounding box center [172, 98] width 14 height 5
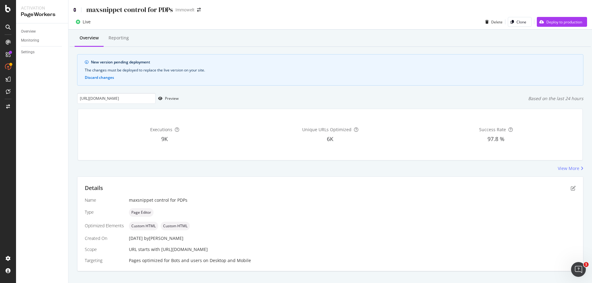
click at [76, 11] on icon at bounding box center [74, 10] width 3 height 4
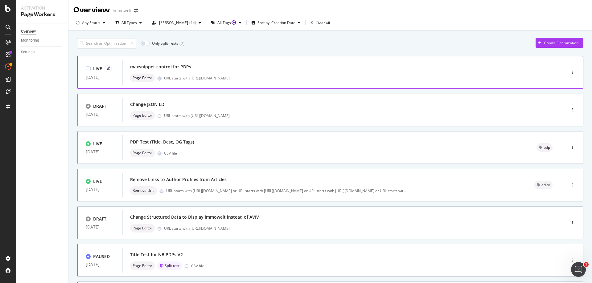
click at [312, 70] on div "maxsnippet control for PDPs" at bounding box center [335, 67] width 410 height 9
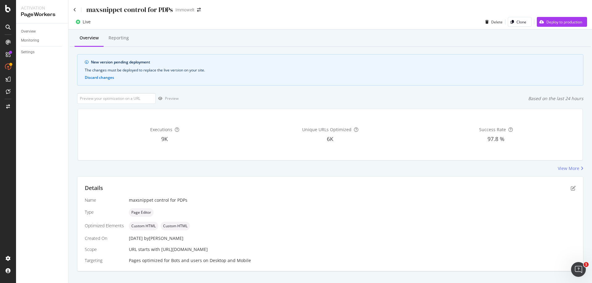
scroll to position [10, 0]
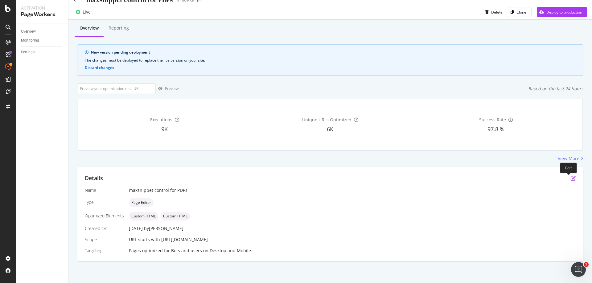
click at [571, 179] on icon "pen-to-square" at bounding box center [573, 178] width 5 height 5
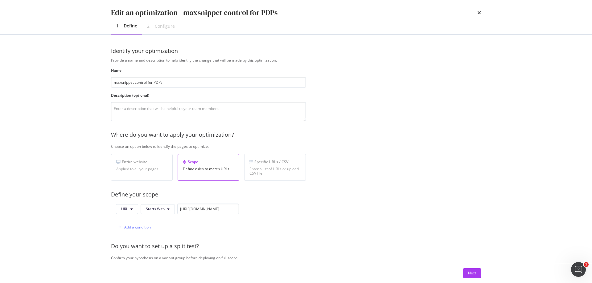
scroll to position [144, 0]
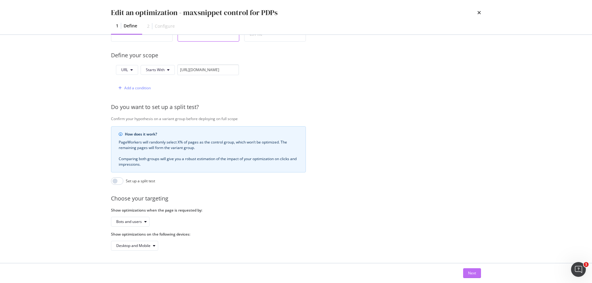
click at [472, 272] on div "Next" at bounding box center [472, 273] width 8 height 5
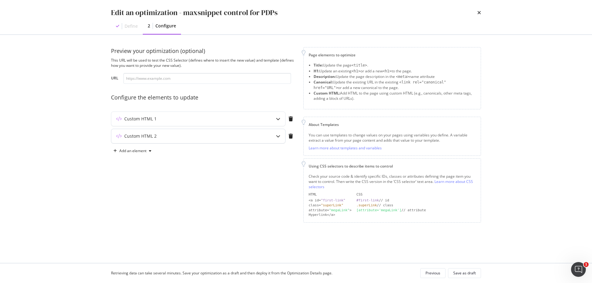
click at [279, 136] on icon "modal" at bounding box center [278, 136] width 4 height 4
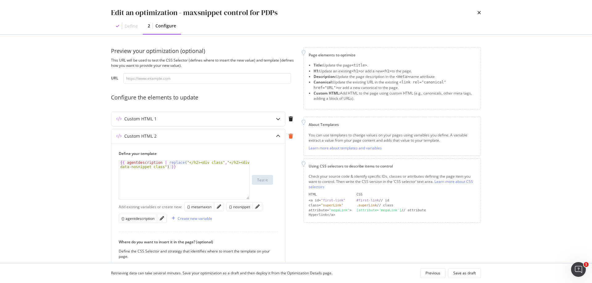
click at [291, 136] on icon "modal" at bounding box center [291, 136] width 4 height 5
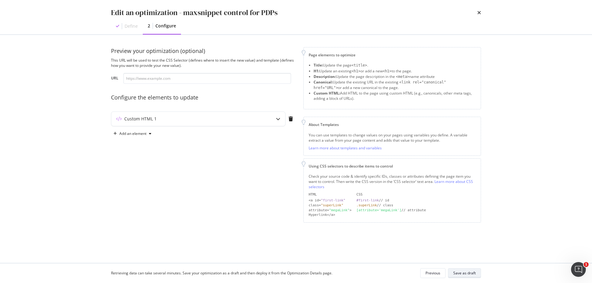
drag, startPoint x: 468, startPoint y: 276, endPoint x: 471, endPoint y: 275, distance: 3.8
click at [468, 275] on div "Save as draft" at bounding box center [464, 273] width 23 height 5
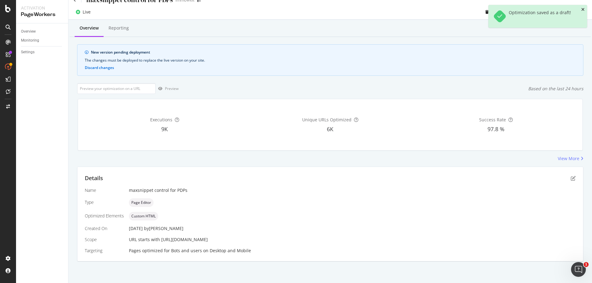
click at [584, 9] on icon "close toast" at bounding box center [582, 9] width 3 height 4
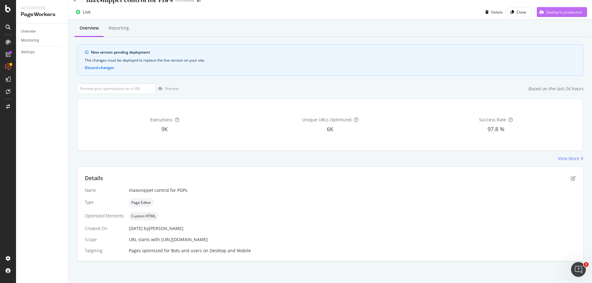
click at [562, 13] on div "Deploy to production" at bounding box center [564, 12] width 36 height 5
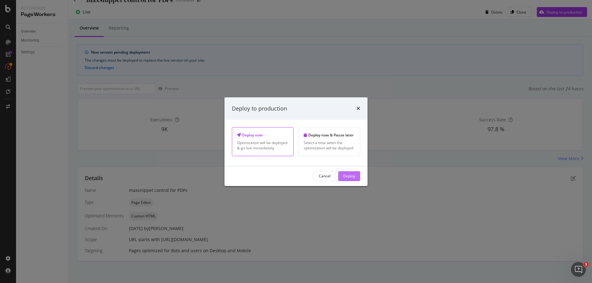
click at [350, 180] on div "Deploy" at bounding box center [349, 176] width 12 height 9
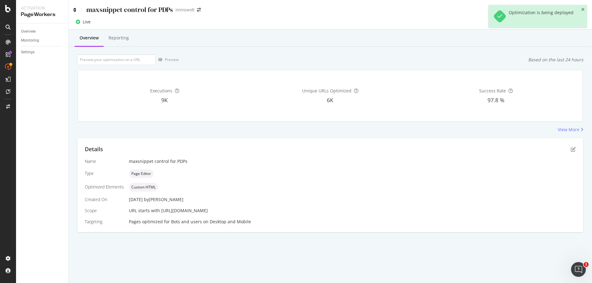
click at [76, 9] on icon at bounding box center [74, 10] width 3 height 4
